Goal: Use online tool/utility: Utilize a website feature to perform a specific function

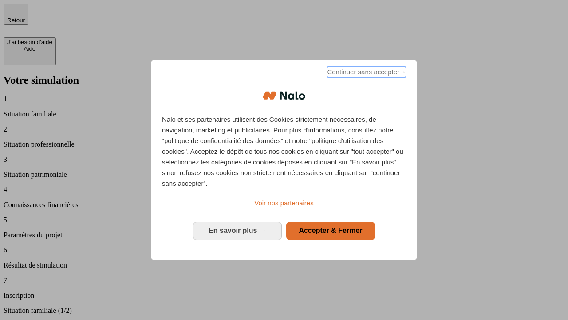
click at [366, 73] on span "Continuer sans accepter →" at bounding box center [366, 72] width 79 height 11
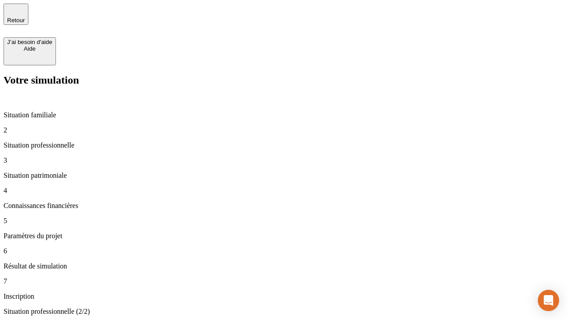
type input "30 000"
type input "1 000"
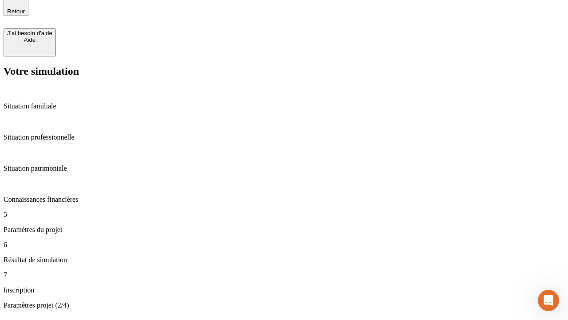
type input "40"
type input "200 000"
type input "640"
